Goal: Task Accomplishment & Management: Use online tool/utility

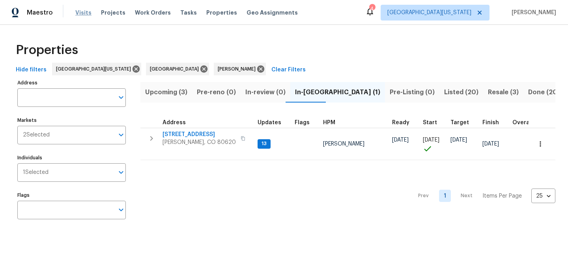
click at [85, 12] on span "Visits" at bounding box center [83, 13] width 16 height 8
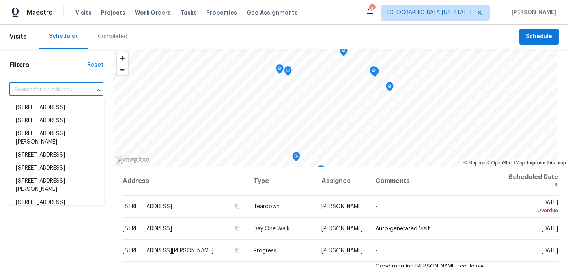
click at [54, 87] on input "text" at bounding box center [45, 90] width 72 height 12
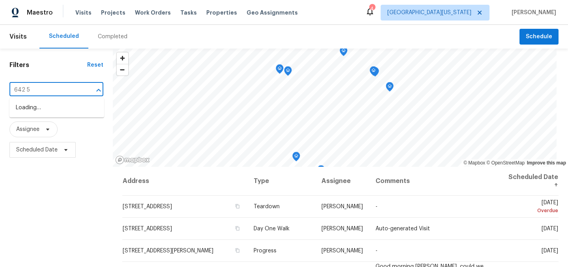
type input "642 52"
click at [56, 105] on li "642 52nd Ave, Greeley, CO 80634" at bounding box center [56, 107] width 95 height 13
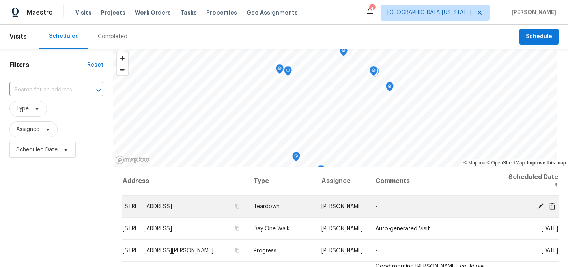
click at [352, 208] on td "[PERSON_NAME]" at bounding box center [342, 207] width 54 height 22
click at [537, 206] on icon at bounding box center [540, 206] width 6 height 6
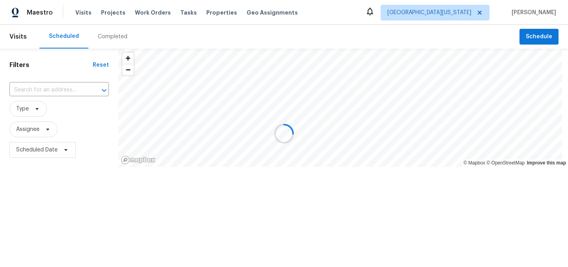
click at [60, 91] on div at bounding box center [284, 133] width 568 height 267
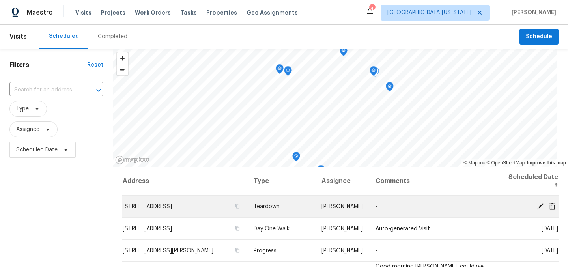
click at [537, 205] on icon at bounding box center [540, 206] width 6 height 6
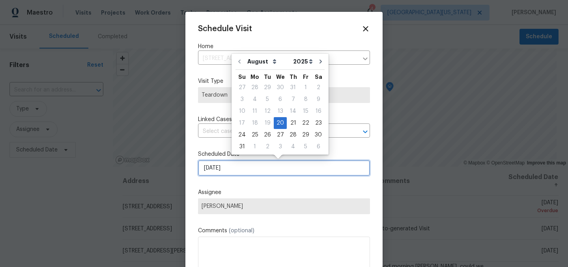
click at [224, 169] on input "8/20/2025" at bounding box center [284, 168] width 172 height 16
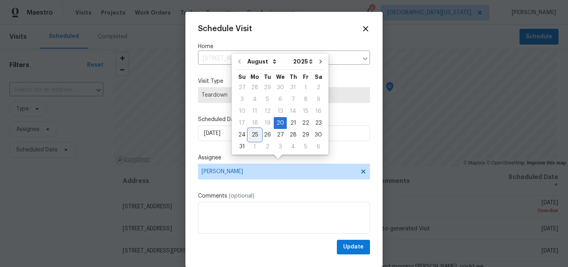
click at [256, 136] on div "25" at bounding box center [254, 134] width 13 height 11
type input "8/25/2025"
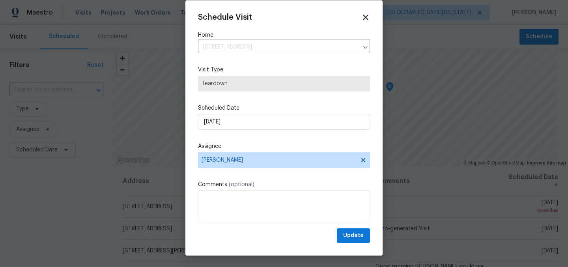
scroll to position [12, 0]
click at [353, 236] on span "Update" at bounding box center [353, 235] width 21 height 10
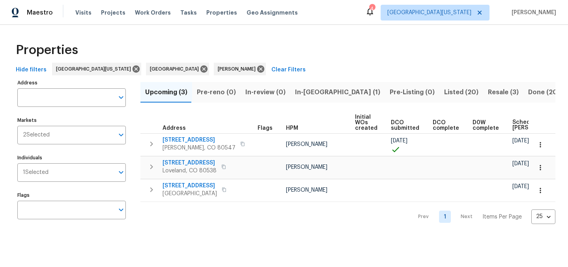
scroll to position [0, 36]
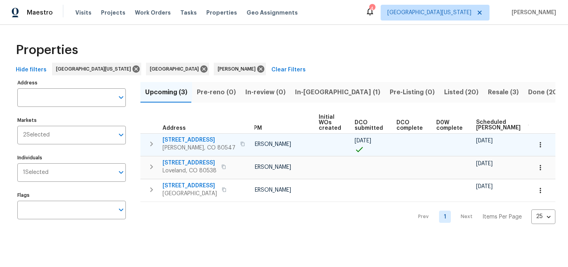
click at [536, 144] on icon "button" at bounding box center [540, 145] width 8 height 8
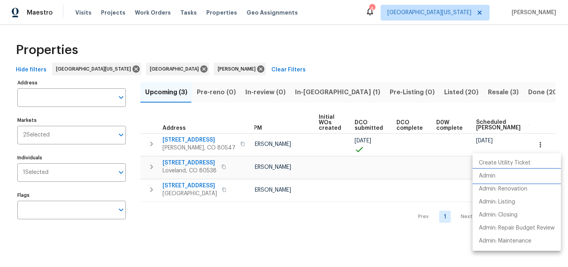
click at [509, 173] on li "Admin" at bounding box center [516, 176] width 88 height 13
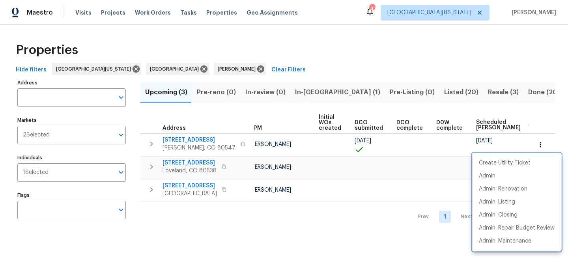
click at [315, 50] on div at bounding box center [284, 133] width 568 height 267
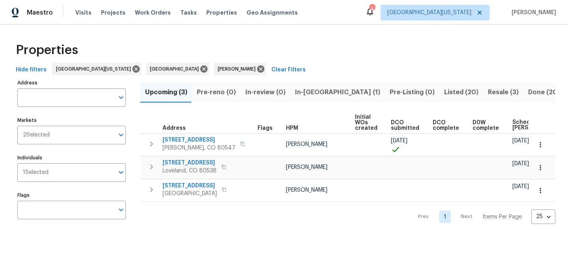
click at [270, 36] on div "Properties Hide filters [GEOGRAPHIC_DATA][US_STATE] [GEOGRAPHIC_DATA] [PERSON_N…" at bounding box center [284, 132] width 568 height 215
click at [308, 94] on span "In-[GEOGRAPHIC_DATA] (1)" at bounding box center [337, 92] width 85 height 11
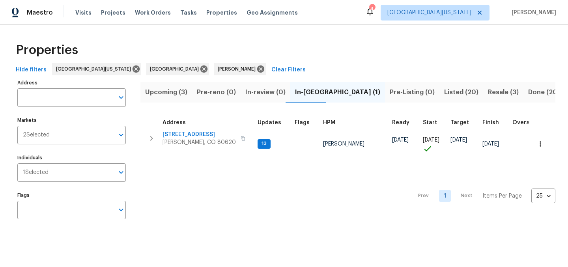
click at [360, 50] on div "Properties" at bounding box center [284, 49] width 543 height 25
click at [329, 52] on div "Properties" at bounding box center [284, 49] width 543 height 25
click at [324, 37] on div "Properties Hide filters [GEOGRAPHIC_DATA][US_STATE] [GEOGRAPHIC_DATA] [PERSON_N…" at bounding box center [284, 132] width 568 height 215
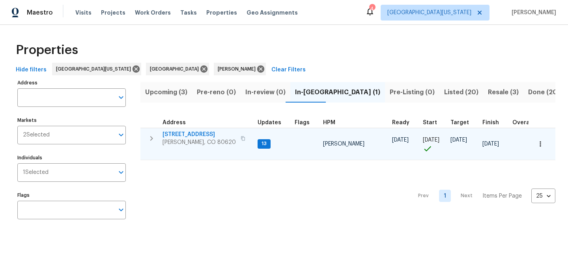
click at [191, 134] on span "[STREET_ADDRESS]" at bounding box center [198, 135] width 73 height 8
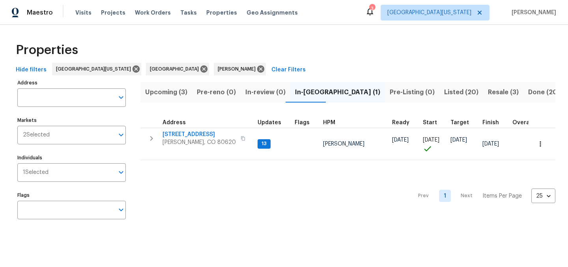
click at [286, 42] on div "Properties" at bounding box center [284, 49] width 543 height 25
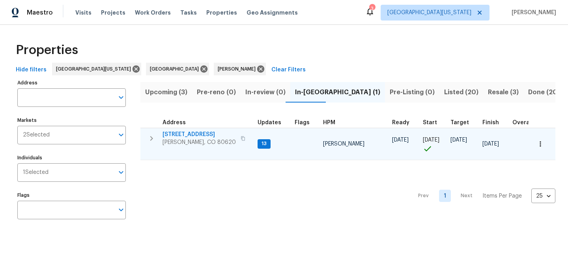
click at [191, 133] on span "[STREET_ADDRESS]" at bounding box center [198, 135] width 73 height 8
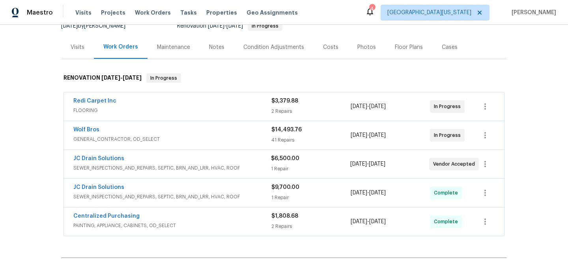
scroll to position [88, 0]
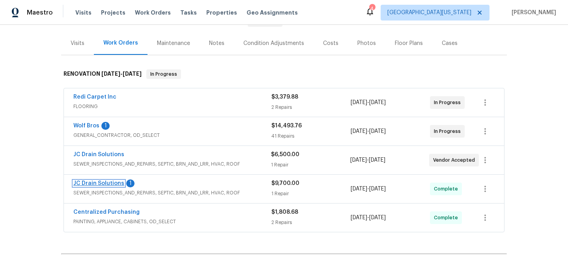
click at [98, 185] on link "JC Drain Solutions" at bounding box center [98, 184] width 51 height 6
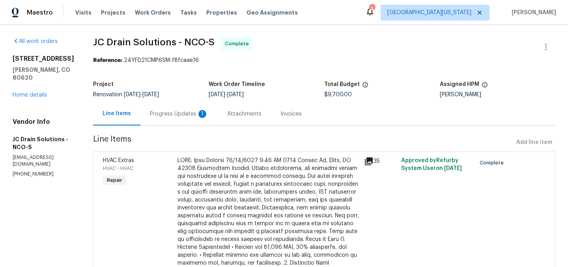
click at [181, 114] on div "Progress Updates 1" at bounding box center [179, 114] width 58 height 8
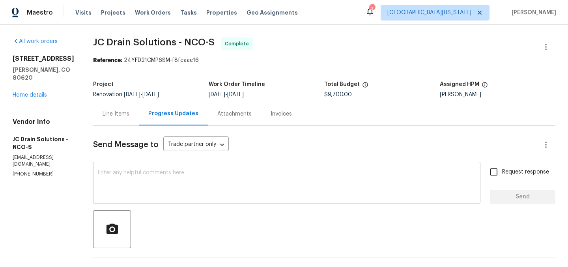
click at [288, 183] on textarea at bounding box center [287, 184] width 378 height 28
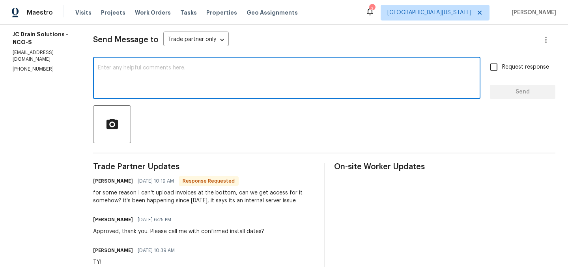
scroll to position [110, 0]
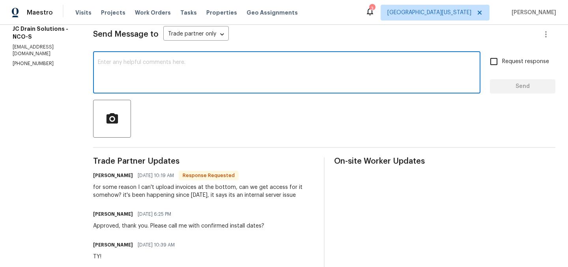
click at [283, 78] on textarea at bounding box center [287, 74] width 378 height 28
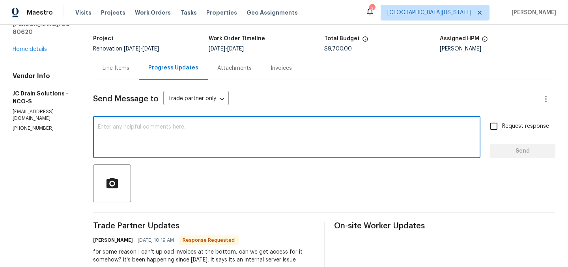
scroll to position [30, 0]
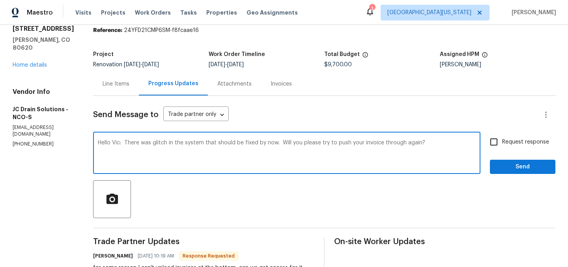
type textarea "Hello Vic: There was glitch in the system that should be fixed by now. Will you…"
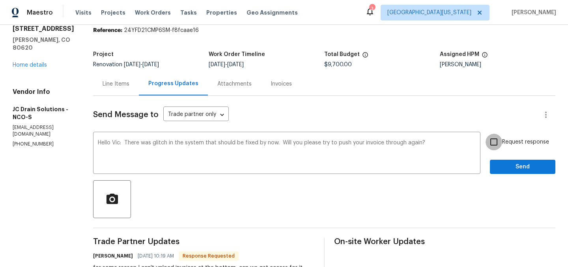
click at [488, 143] on input "Request response" at bounding box center [493, 142] width 17 height 17
checkbox input "true"
click at [504, 159] on div "Request response Send" at bounding box center [522, 154] width 65 height 40
click at [504, 162] on span "Send" at bounding box center [522, 167] width 53 height 10
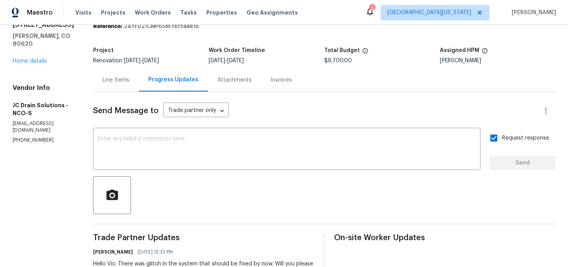
scroll to position [0, 0]
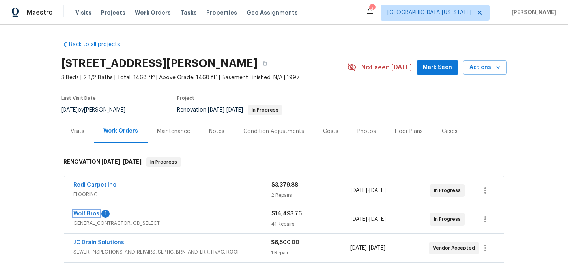
click at [82, 214] on link "Wolf Bros" at bounding box center [86, 214] width 26 height 6
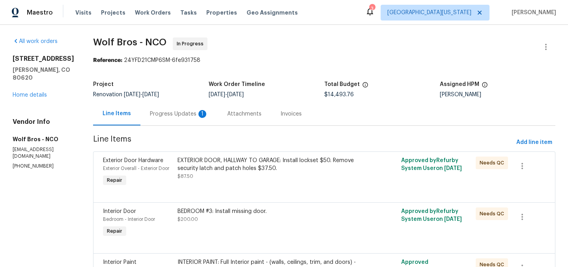
scroll to position [336, 0]
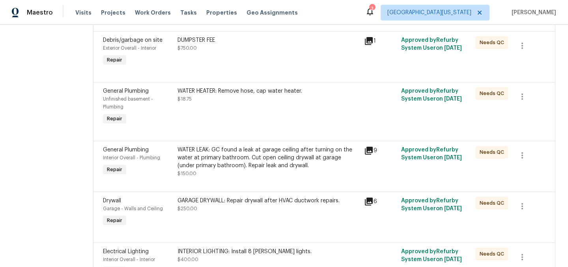
click at [286, 200] on div "GARAGE DRYWALL: Repair drywall after HVAC ductwork repairs. $250.00" at bounding box center [268, 205] width 182 height 16
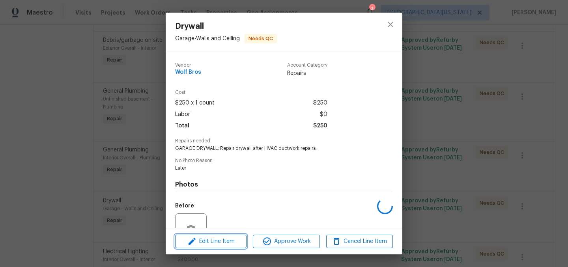
click at [240, 243] on span "Edit Line Item" at bounding box center [210, 242] width 67 height 10
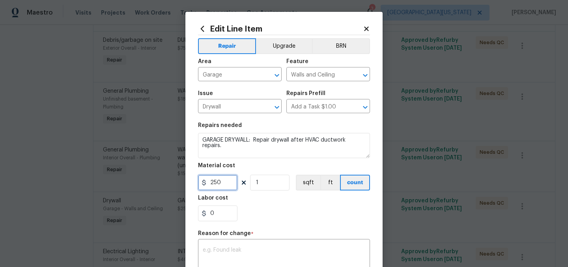
click at [223, 185] on input "250" at bounding box center [217, 183] width 39 height 16
click at [224, 185] on input "250" at bounding box center [217, 183] width 39 height 16
type input "150"
click at [288, 206] on div "0" at bounding box center [284, 213] width 172 height 16
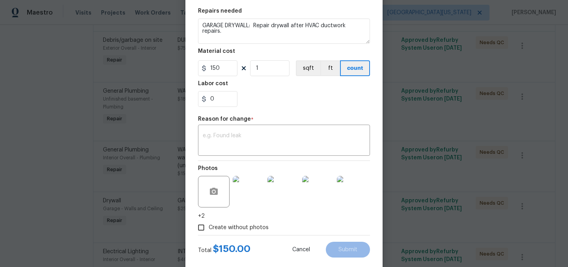
scroll to position [130, 0]
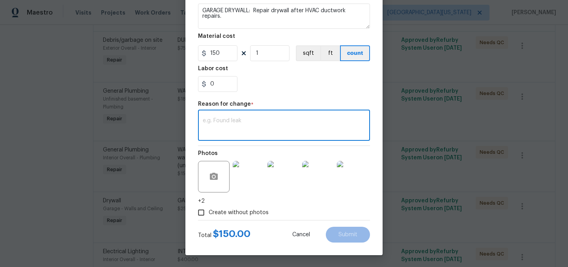
click at [295, 132] on textarea at bounding box center [284, 126] width 162 height 17
type textarea "P"
type textarea "Correction"
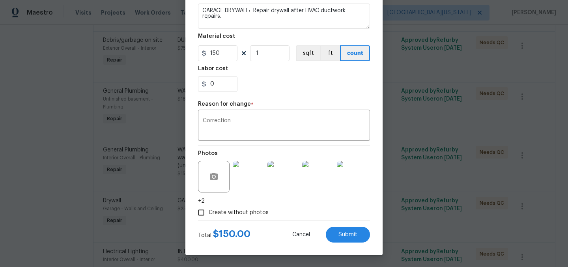
click at [345, 226] on div "Total $ 150.00 Cancel Submit" at bounding box center [284, 231] width 172 height 22
click at [342, 234] on span "Submit" at bounding box center [347, 235] width 19 height 6
type input "250"
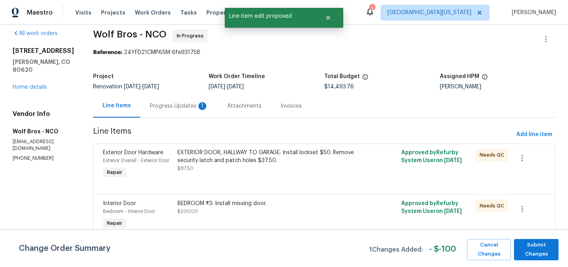
scroll to position [0, 0]
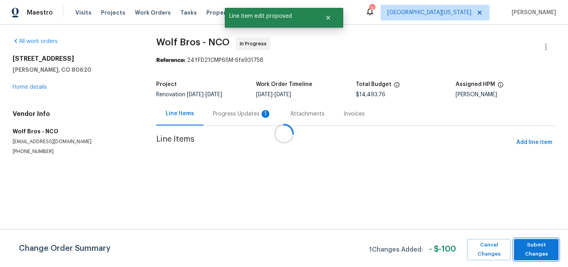
click at [530, 247] on span "Submit Changes" at bounding box center [536, 250] width 37 height 18
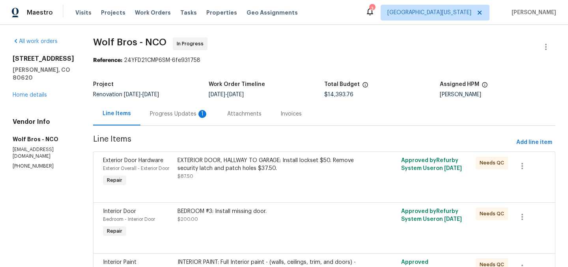
click at [166, 115] on div "Progress Updates 1" at bounding box center [179, 114] width 58 height 8
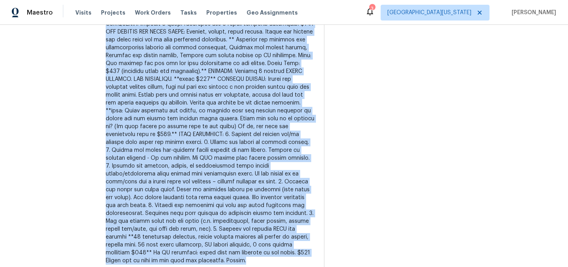
scroll to position [387, 0]
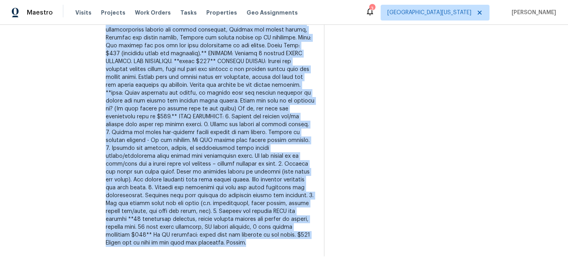
drag, startPoint x: 99, startPoint y: 53, endPoint x: 236, endPoint y: 270, distance: 256.1
click at [236, 267] on html "Maestro Visits Projects Work Orders Tasks Properties Geo Assignments 3 Northern…" at bounding box center [284, 133] width 568 height 267
copy div "Hi John, Can you please revise pricing for the following line items: ALL BATHRO…"
